Goal: Navigation & Orientation: Find specific page/section

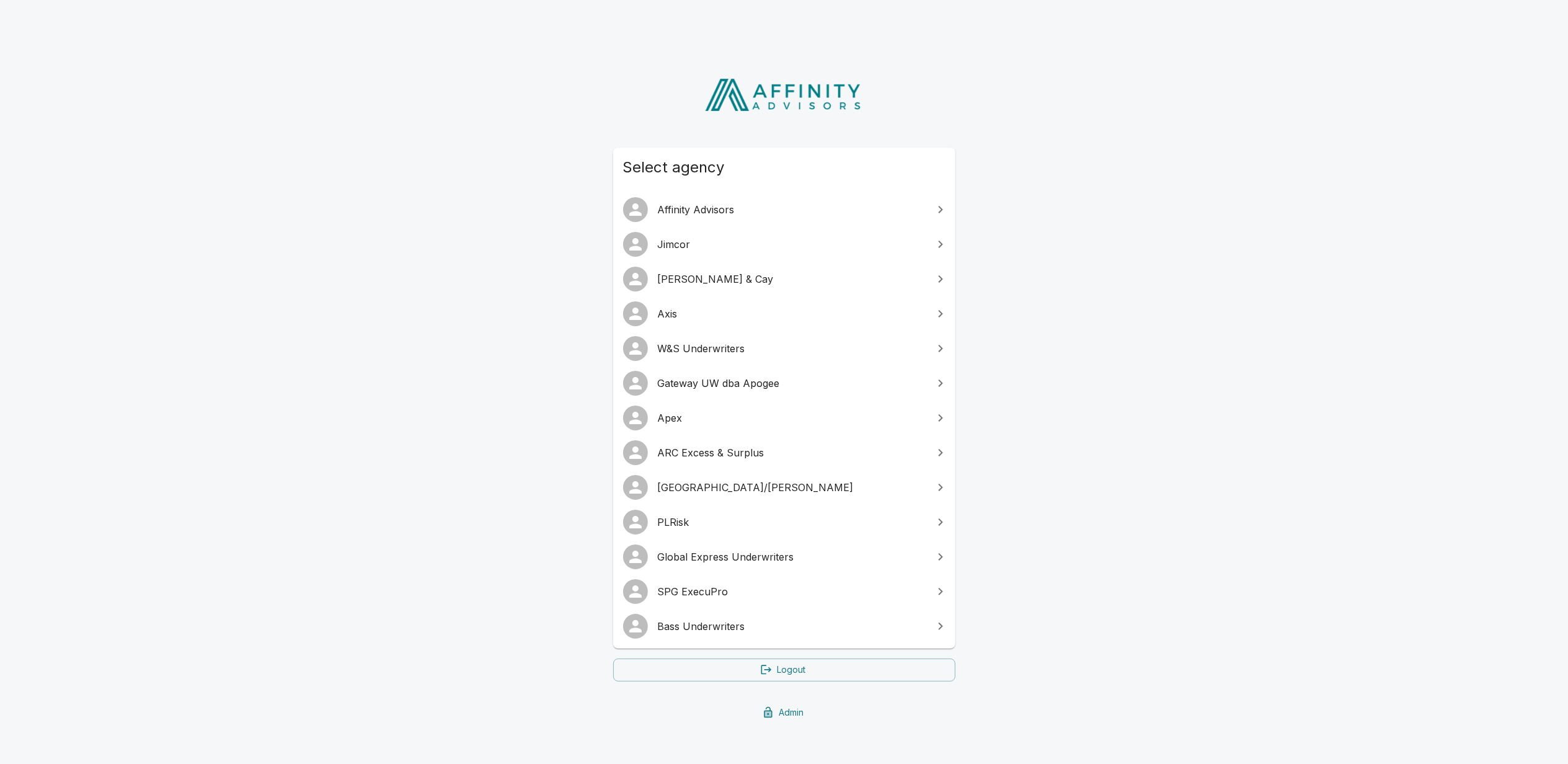
click at [710, 619] on span "Bass Underwriters" at bounding box center [792, 626] width 268 height 15
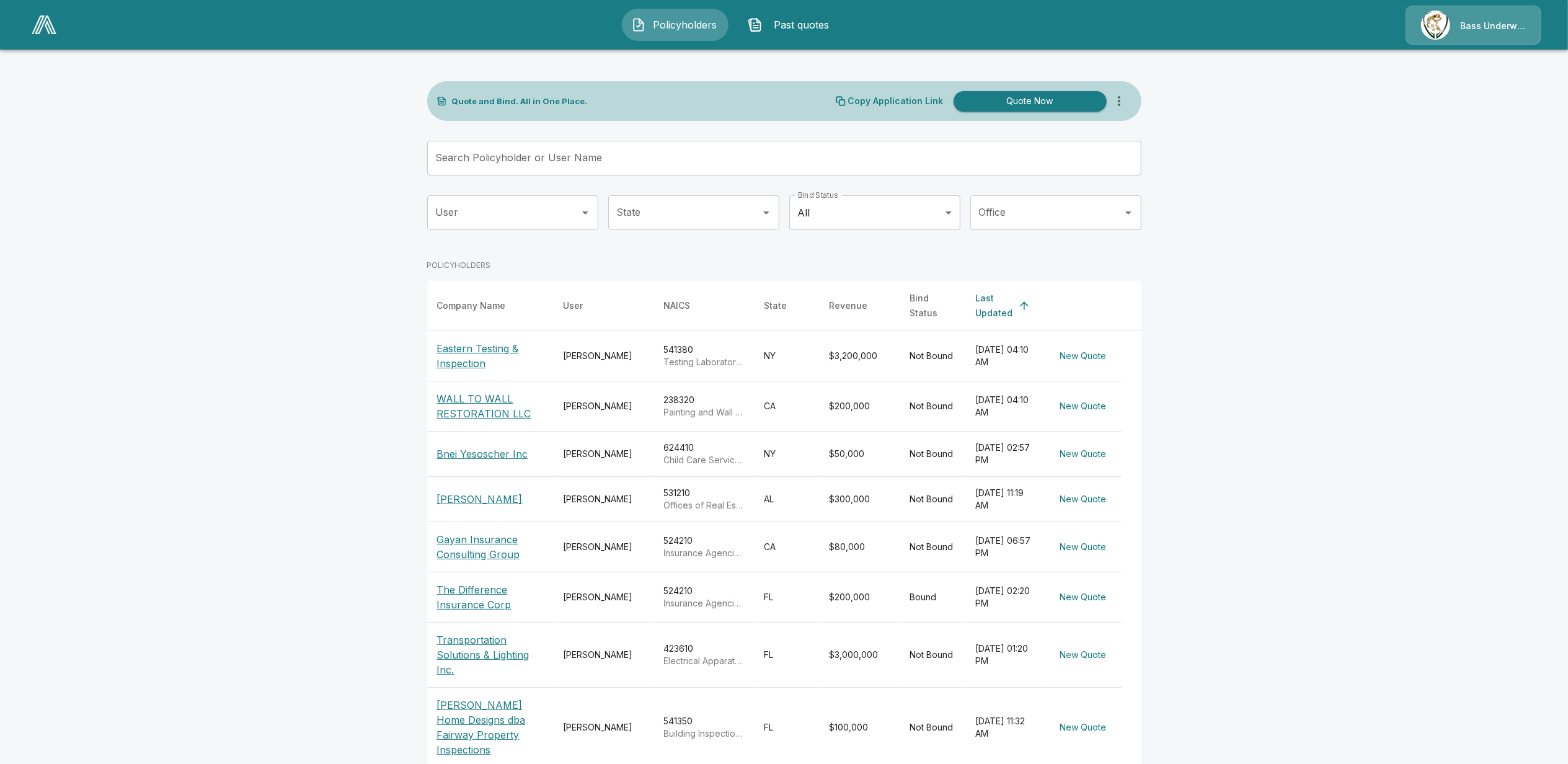
click at [48, 28] on img at bounding box center [44, 25] width 25 height 19
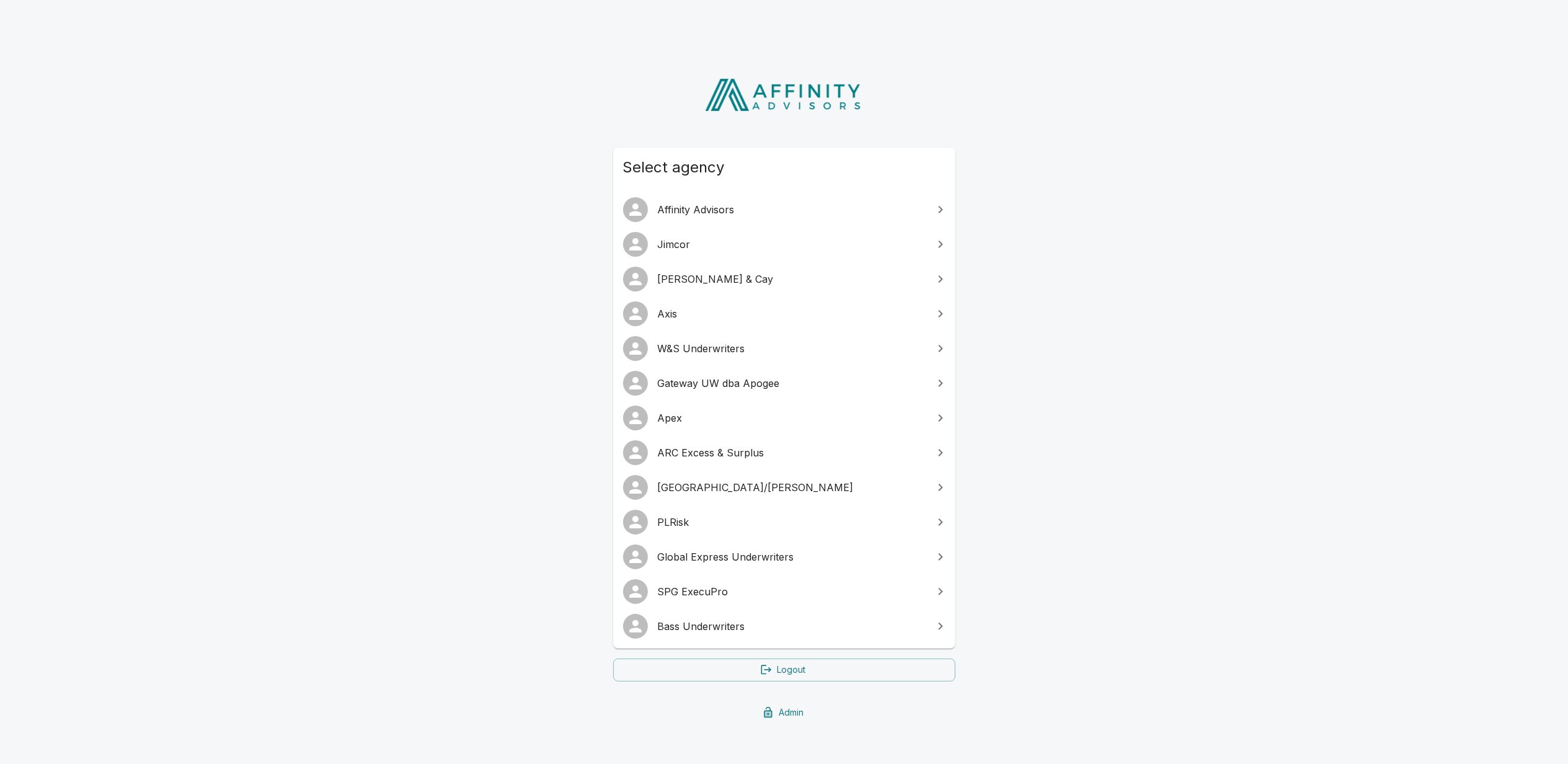
click at [703, 589] on span "SPG ExecuPro" at bounding box center [792, 591] width 268 height 15
